Goal: Navigation & Orientation: Find specific page/section

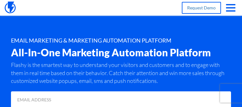
click at [232, 10] on span "button" at bounding box center [230, 10] width 9 height 1
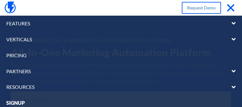
click at [10, 8] on img at bounding box center [10, 8] width 11 height 13
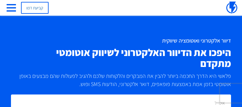
click at [14, 10] on span "button" at bounding box center [11, 10] width 9 height 1
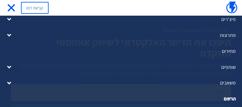
scroll to position [18, 0]
